Goal: Task Accomplishment & Management: Manage account settings

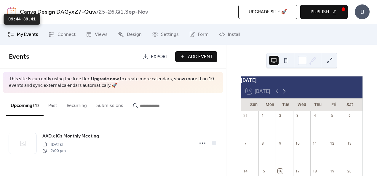
click at [251, 13] on span "Upgrade site 🚀" at bounding box center [268, 12] width 38 height 7
click at [130, 33] on span "Design" at bounding box center [134, 34] width 15 height 7
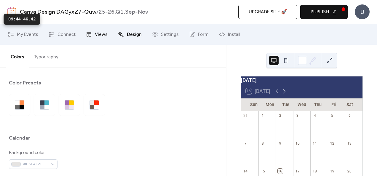
click at [84, 35] on link "Views" at bounding box center [97, 34] width 31 height 16
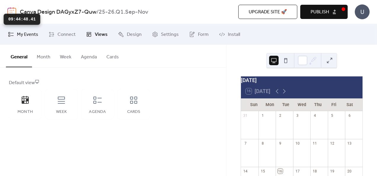
click at [19, 35] on span "My Events" at bounding box center [27, 34] width 21 height 7
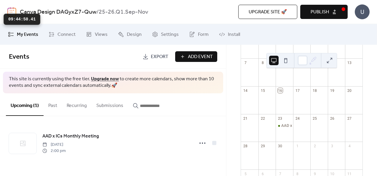
scroll to position [79, 0]
click at [285, 62] on button at bounding box center [285, 60] width 9 height 9
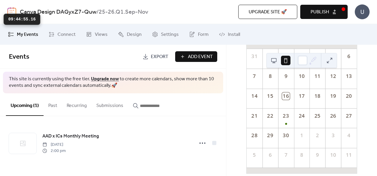
scroll to position [74, 0]
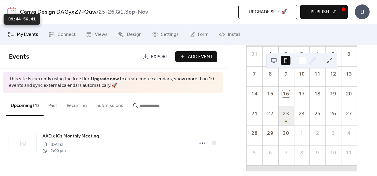
click at [290, 122] on div "23" at bounding box center [286, 116] width 16 height 20
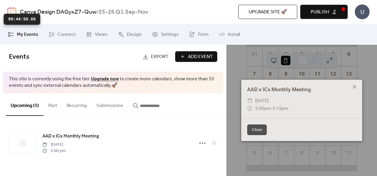
click at [261, 130] on button "Close" at bounding box center [257, 130] width 20 height 11
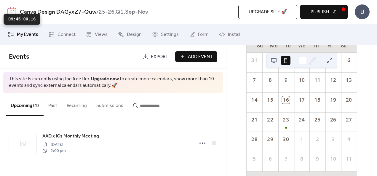
scroll to position [67, 0]
click at [271, 133] on div "22" at bounding box center [270, 123] width 16 height 20
click at [272, 144] on div "29" at bounding box center [271, 140] width 8 height 8
click at [275, 152] on div "29" at bounding box center [270, 143] width 16 height 20
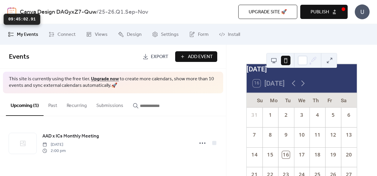
scroll to position [0, 0]
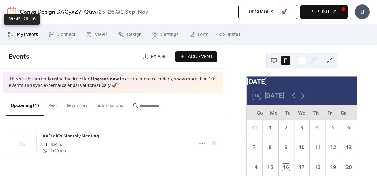
click at [116, 108] on button "Submissions" at bounding box center [110, 104] width 36 height 22
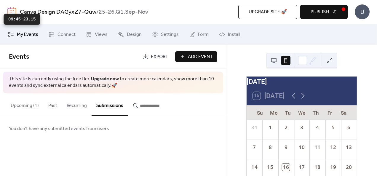
click at [28, 102] on button "Upcoming (1)" at bounding box center [25, 104] width 38 height 22
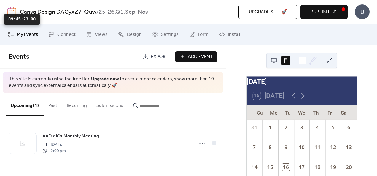
click at [158, 105] on input "button" at bounding box center [158, 105] width 36 height 7
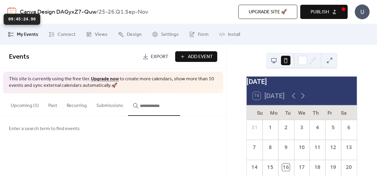
click at [24, 105] on button "Upcoming (1)" at bounding box center [25, 104] width 38 height 22
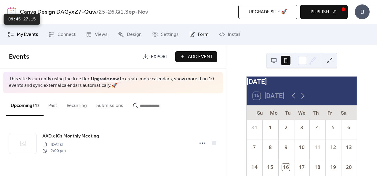
click at [198, 36] on span "Form" at bounding box center [203, 34] width 11 height 7
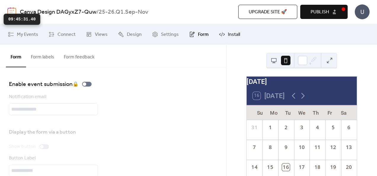
click at [228, 34] on span "Install" at bounding box center [234, 34] width 12 height 7
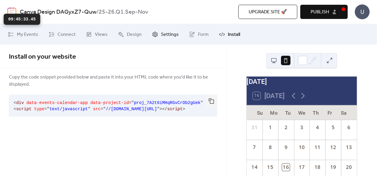
click at [166, 37] on span "Settings" at bounding box center [170, 34] width 18 height 7
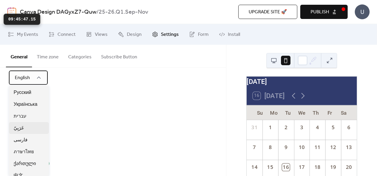
scroll to position [348, 0]
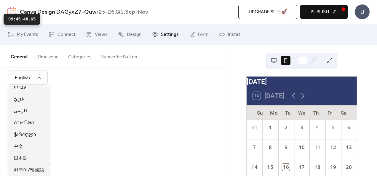
click at [106, 125] on div "Calendar language English Time format 1:00pm Week start [DATE] Show header "Sav…" at bounding box center [113, 150] width 208 height 181
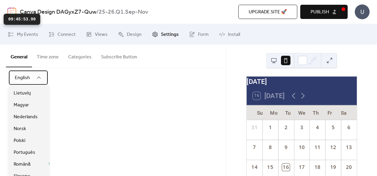
scroll to position [111, 0]
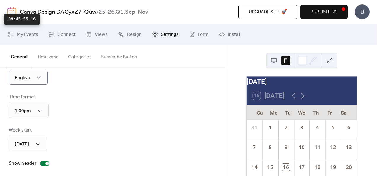
click at [83, 116] on div "Time format 1:00pm" at bounding box center [113, 106] width 208 height 24
click at [27, 133] on div "13:00" at bounding box center [22, 137] width 26 height 12
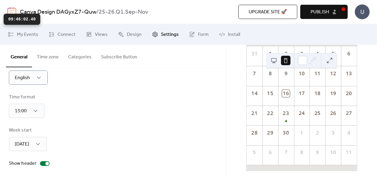
scroll to position [76, 0]
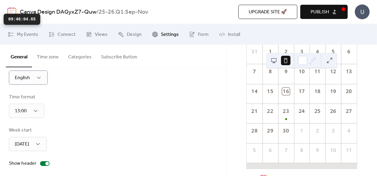
click at [273, 64] on button at bounding box center [273, 60] width 9 height 9
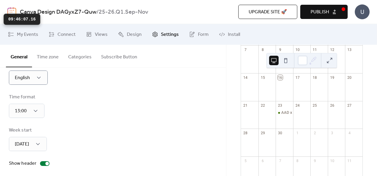
scroll to position [94, 0]
click at [286, 120] on div "AAD x ICs Monthly Meeting" at bounding box center [284, 118] width 17 height 17
click at [285, 116] on div "AAD x ICs Monthly Meeting" at bounding box center [284, 113] width 17 height 6
click at [286, 114] on div "AAD x ICs Monthly Meeting" at bounding box center [304, 112] width 47 height 5
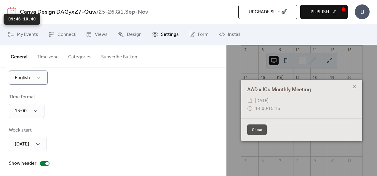
click at [354, 88] on icon at bounding box center [354, 86] width 7 height 7
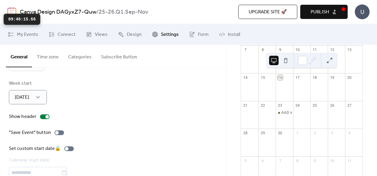
scroll to position [65, 0]
click at [43, 100] on div "[DATE]" at bounding box center [28, 98] width 38 height 14
click at [23, 122] on span "[DATE]" at bounding box center [21, 123] width 14 height 7
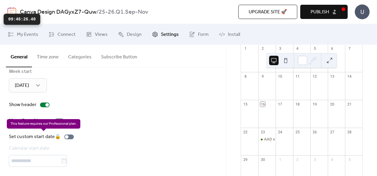
scroll to position [77, 0]
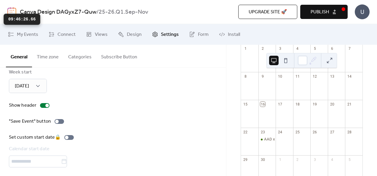
click at [104, 150] on div "Set custom start date 🔒 Calendar start date" at bounding box center [113, 151] width 208 height 34
click at [62, 119] on div at bounding box center [59, 121] width 9 height 5
click at [58, 122] on div at bounding box center [59, 121] width 9 height 5
click at [59, 60] on button "Time zone" at bounding box center [47, 56] width 31 height 22
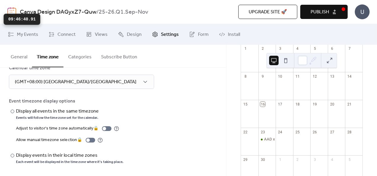
click at [79, 59] on button "Categories" at bounding box center [79, 56] width 33 height 22
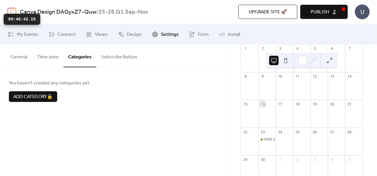
click at [121, 52] on button "Subscribe Button" at bounding box center [119, 56] width 46 height 22
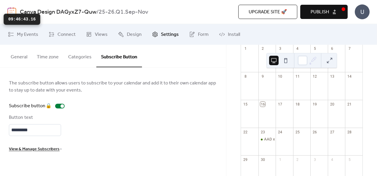
click at [22, 65] on button "General" at bounding box center [19, 56] width 26 height 22
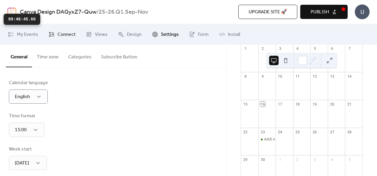
click at [62, 37] on span "Connect" at bounding box center [67, 34] width 18 height 7
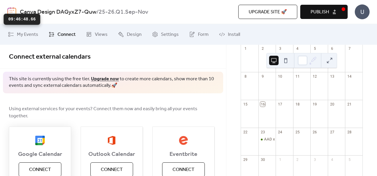
click at [46, 166] on span "Connect" at bounding box center [40, 169] width 22 height 7
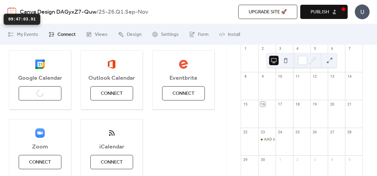
scroll to position [79, 0]
